Goal: Information Seeking & Learning: Learn about a topic

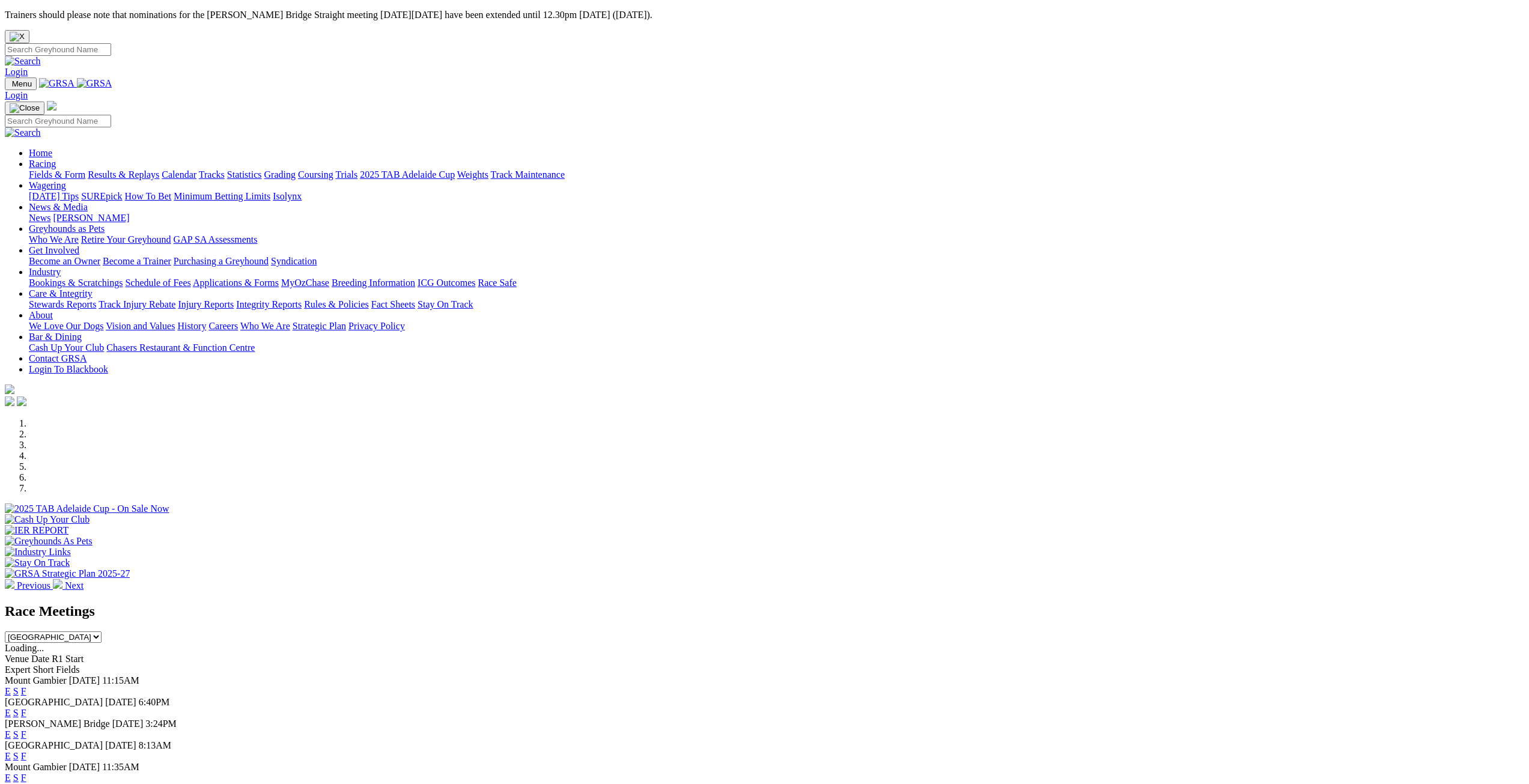
scroll to position [240, 0]
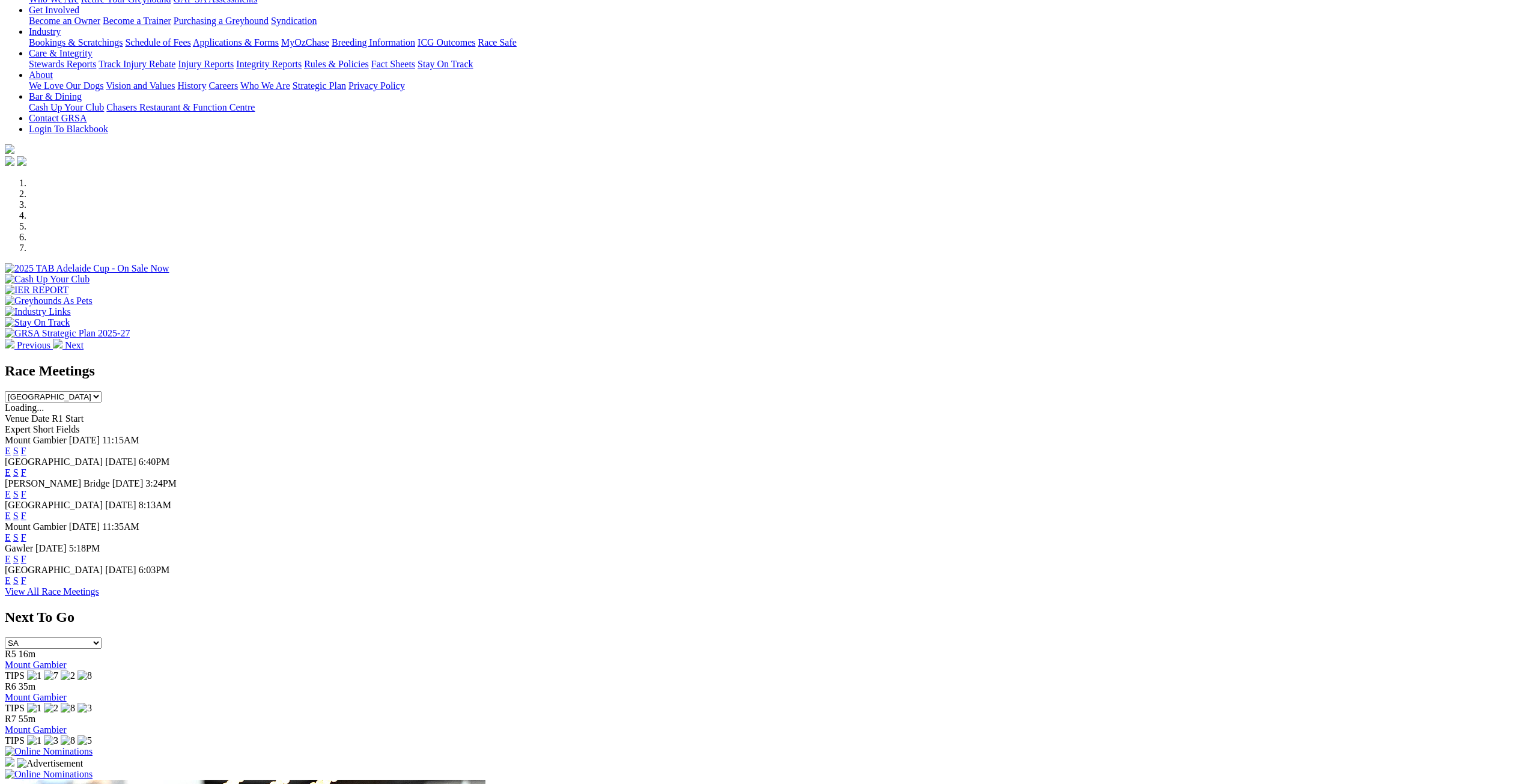
click at [139, 435] on span "11:15AM" at bounding box center [120, 440] width 37 height 10
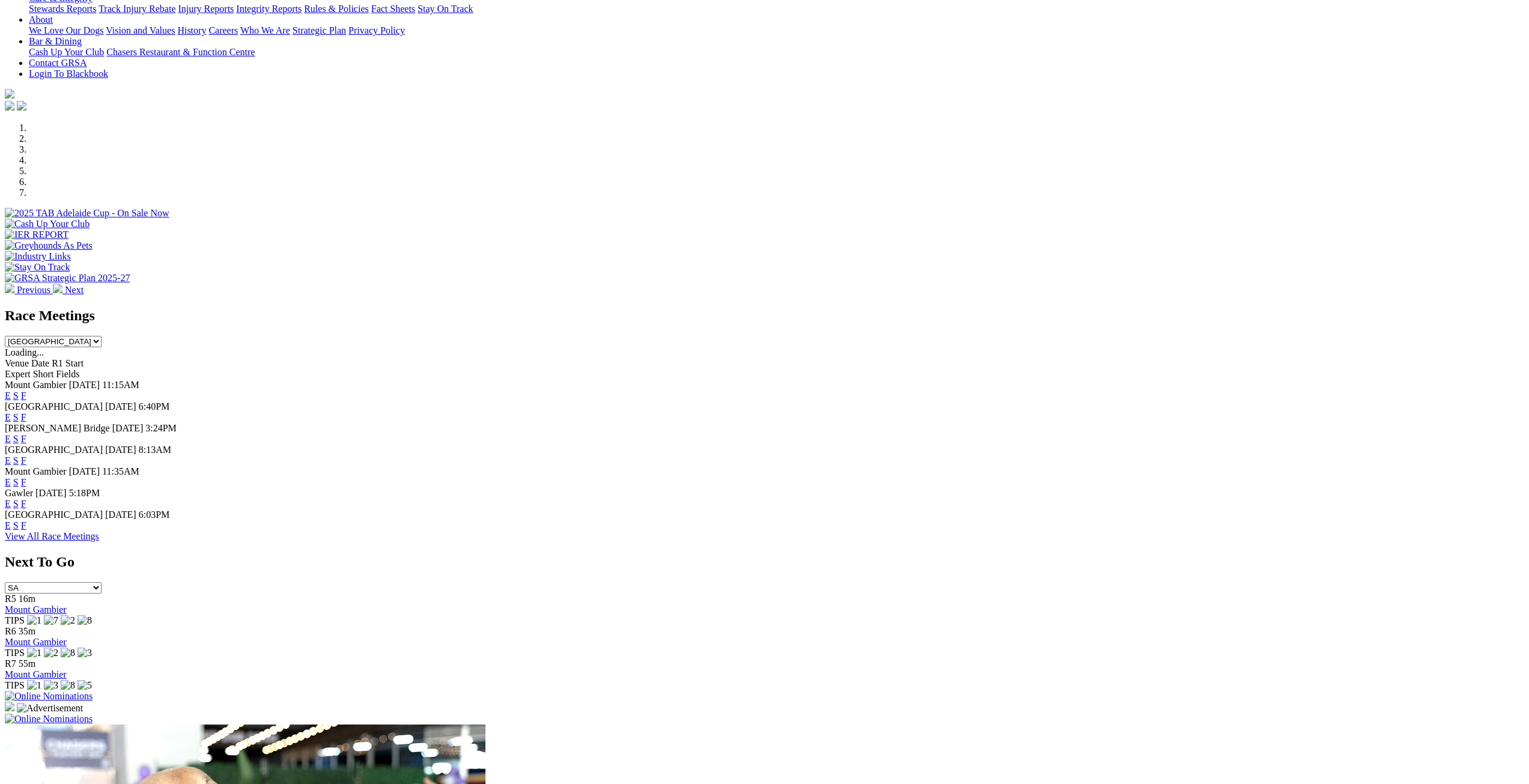
scroll to position [301, 0]
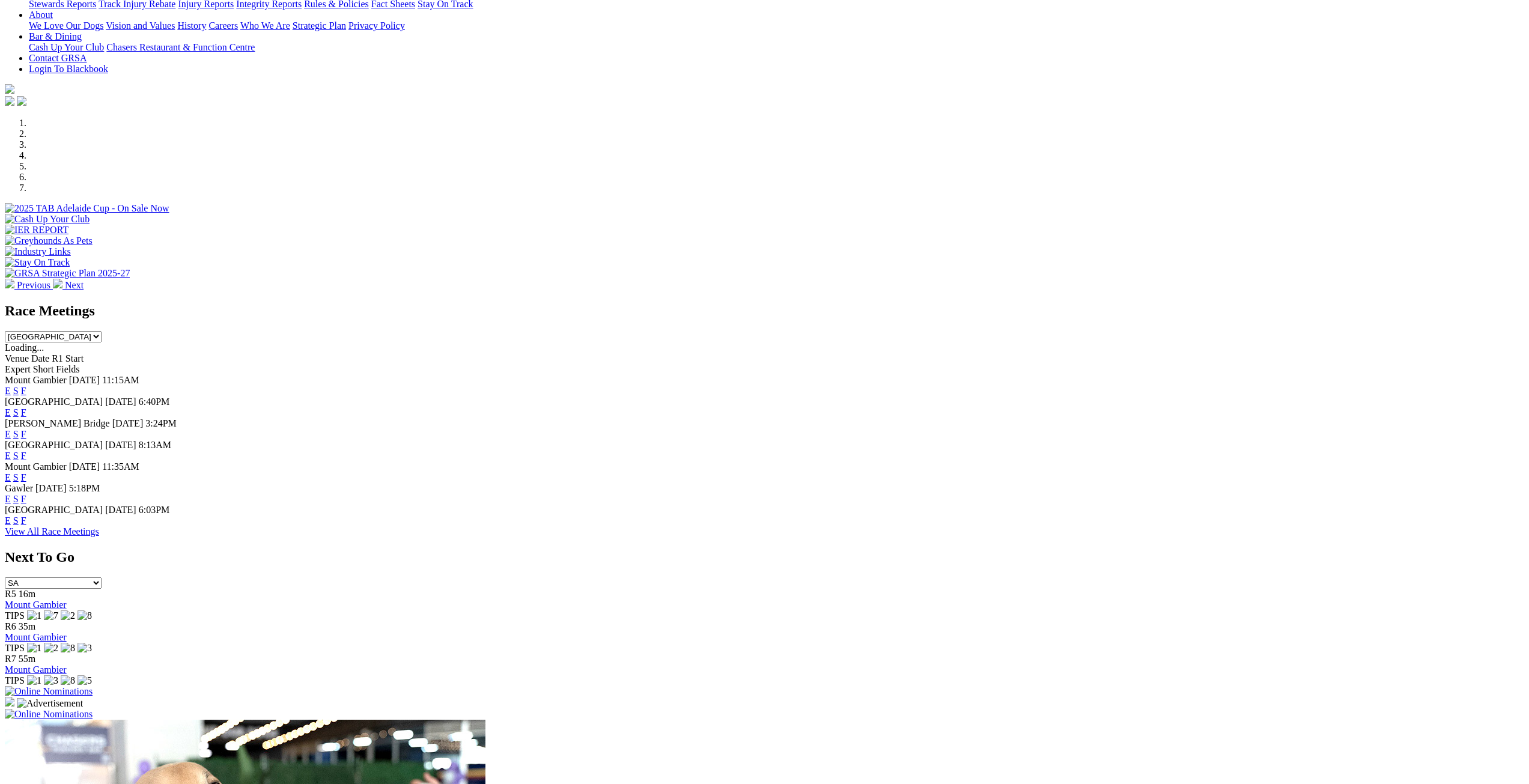
drag, startPoint x: 672, startPoint y: 595, endPoint x: 670, endPoint y: 588, distance: 7.3
click at [672, 537] on div "Race Meetings [GEOGRAPHIC_DATA] [GEOGRAPHIC_DATA] [GEOGRAPHIC_DATA] [GEOGRAPHIC…" at bounding box center [764, 420] width 1519 height 234
click at [99, 536] on link "View All Race Meetings" at bounding box center [52, 531] width 95 height 10
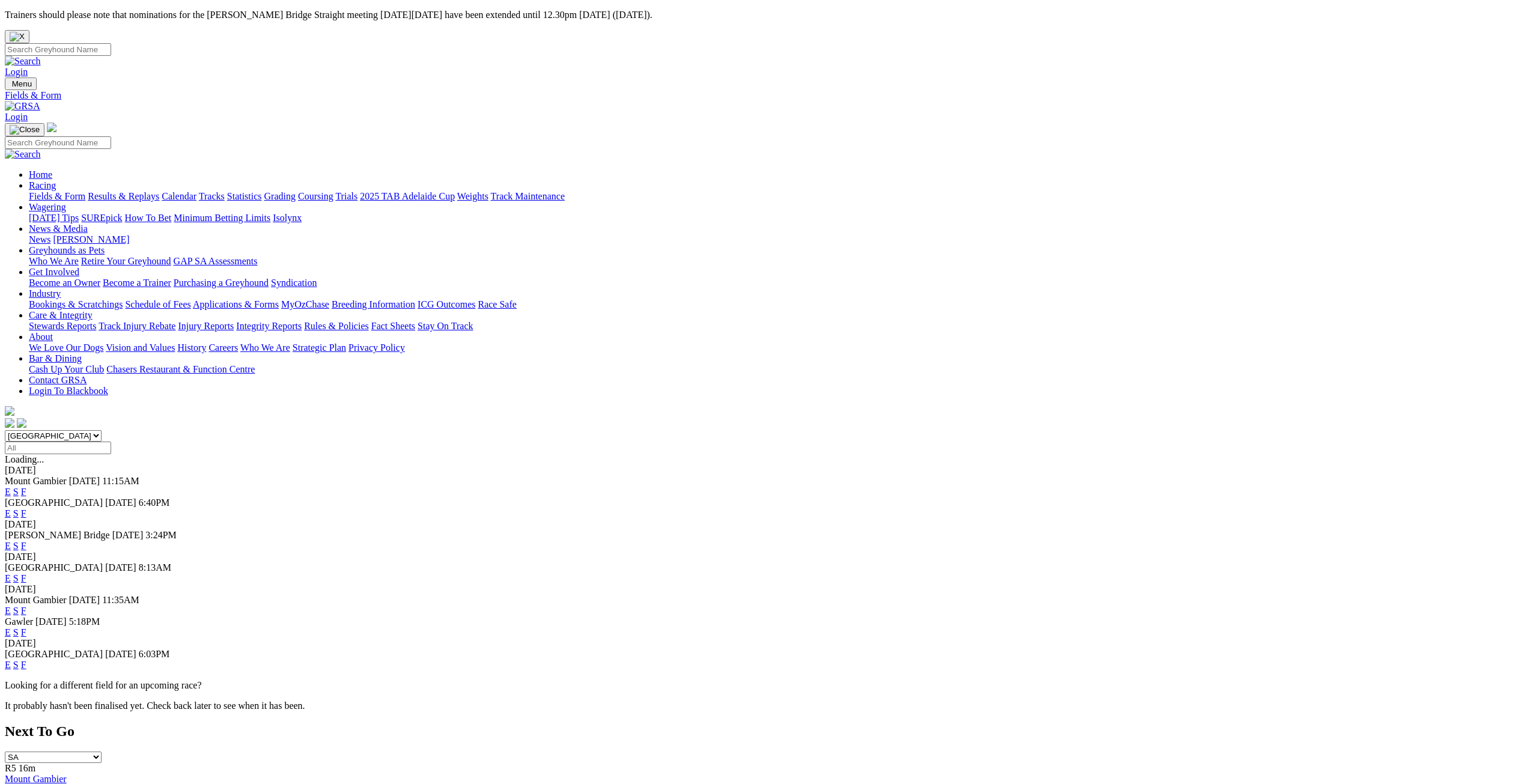
click at [26, 487] on link "F" at bounding box center [24, 492] width 6 height 10
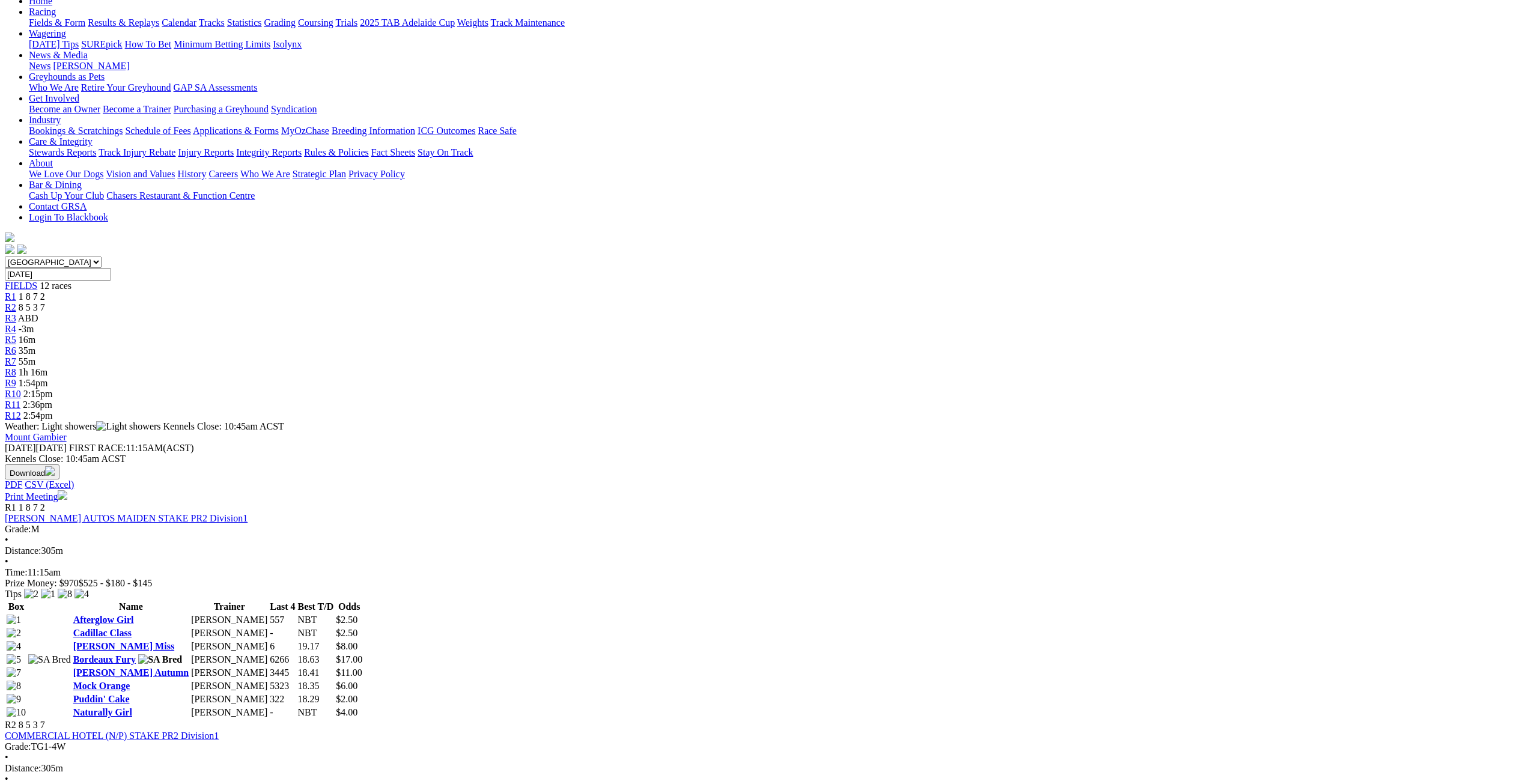
scroll to position [180, 0]
